Goal: Task Accomplishment & Management: Use online tool/utility

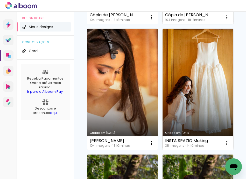
scroll to position [170, 0]
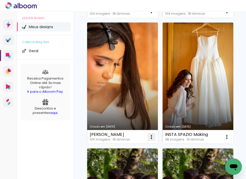
click at [151, 137] on iron-icon at bounding box center [151, 137] width 6 height 6
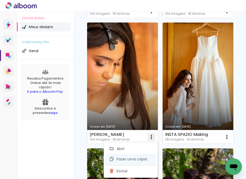
click at [135, 158] on span "Fazer uma cópia" at bounding box center [132, 160] width 30 height 4
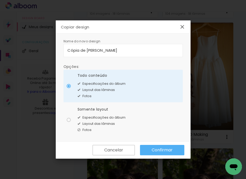
click at [118, 50] on input "Cópia de [PERSON_NAME]" at bounding box center [123, 50] width 111 height 6
type input "Cópia de [PERSON_NAME] CERTA"
type paper-input "Cópia de [PERSON_NAME] CERTA"
click at [0, 0] on slot "Confirmar" at bounding box center [0, 0] width 0 height 0
